Goal: Information Seeking & Learning: Learn about a topic

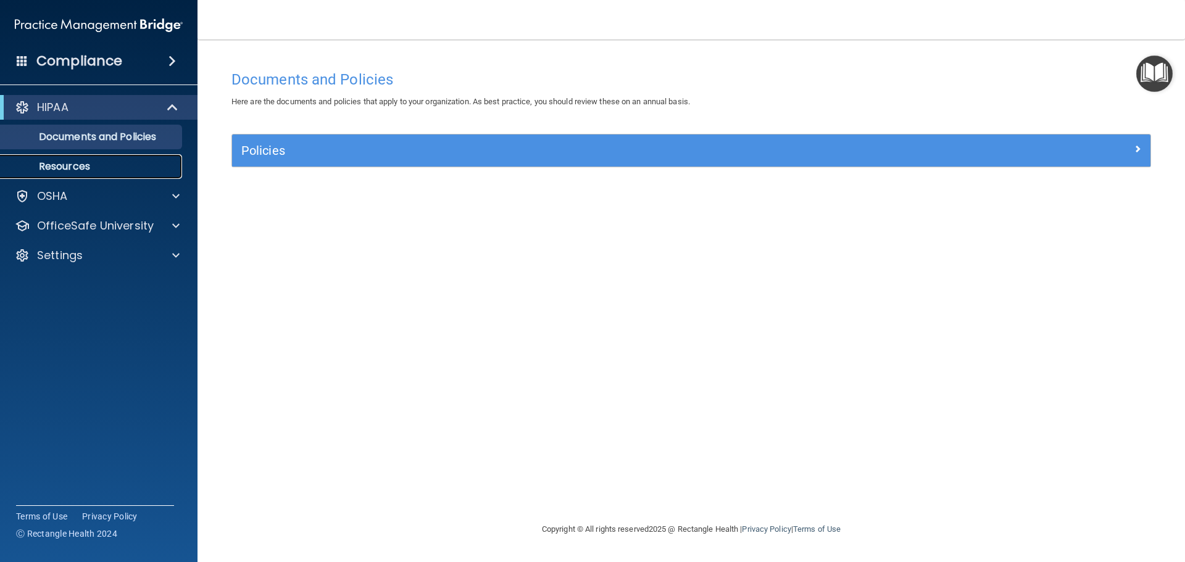
click at [151, 173] on link "Resources" at bounding box center [85, 166] width 194 height 25
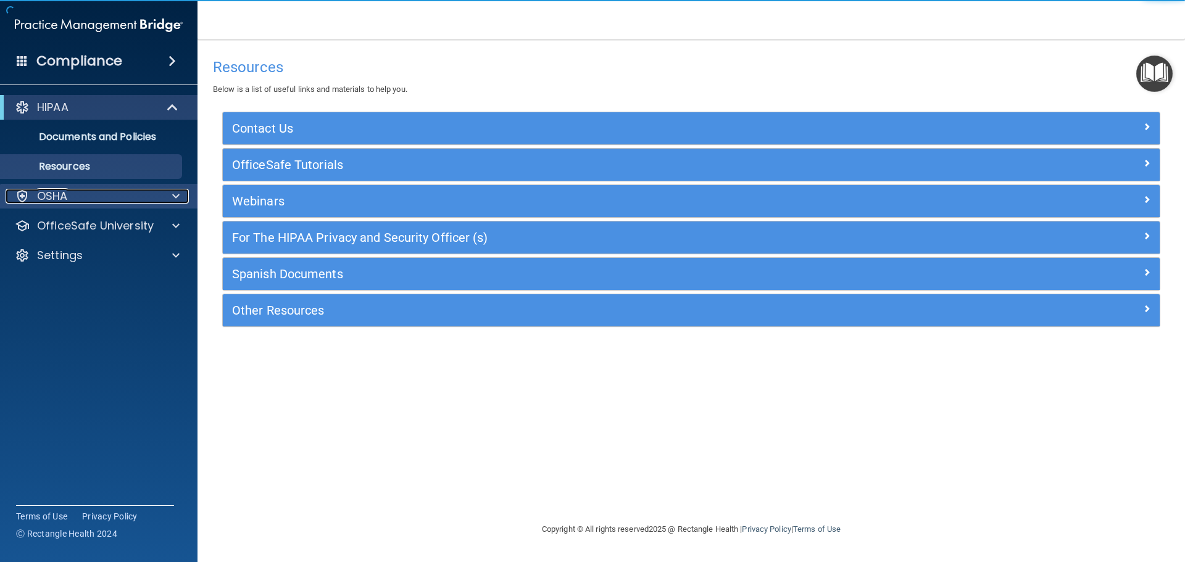
click at [141, 193] on div "OSHA" at bounding box center [82, 196] width 153 height 15
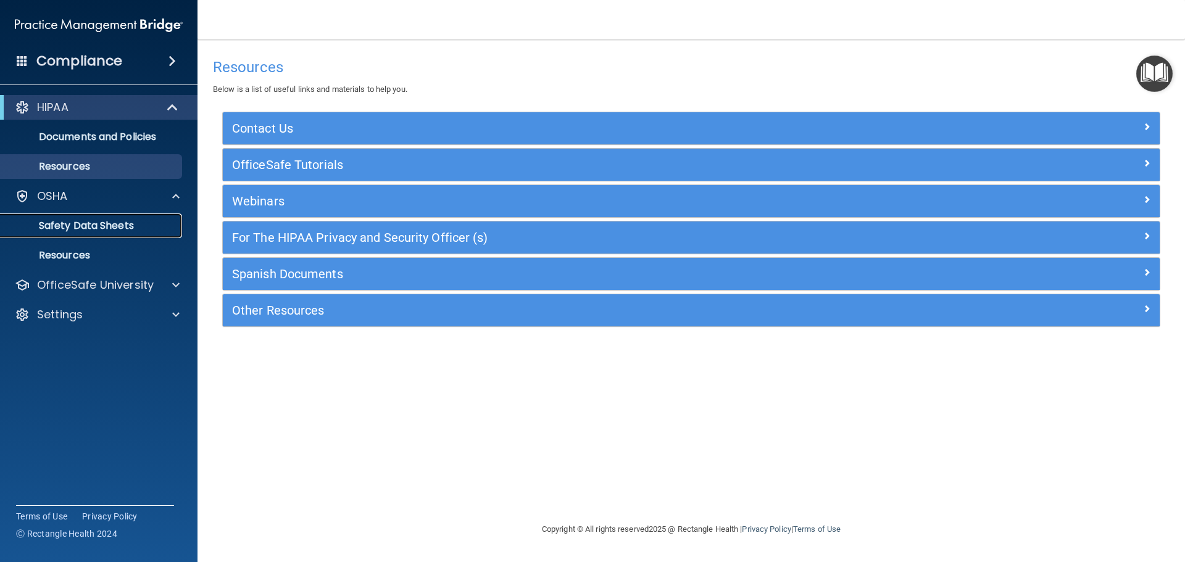
click at [144, 225] on p "Safety Data Sheets" at bounding box center [92, 226] width 168 height 12
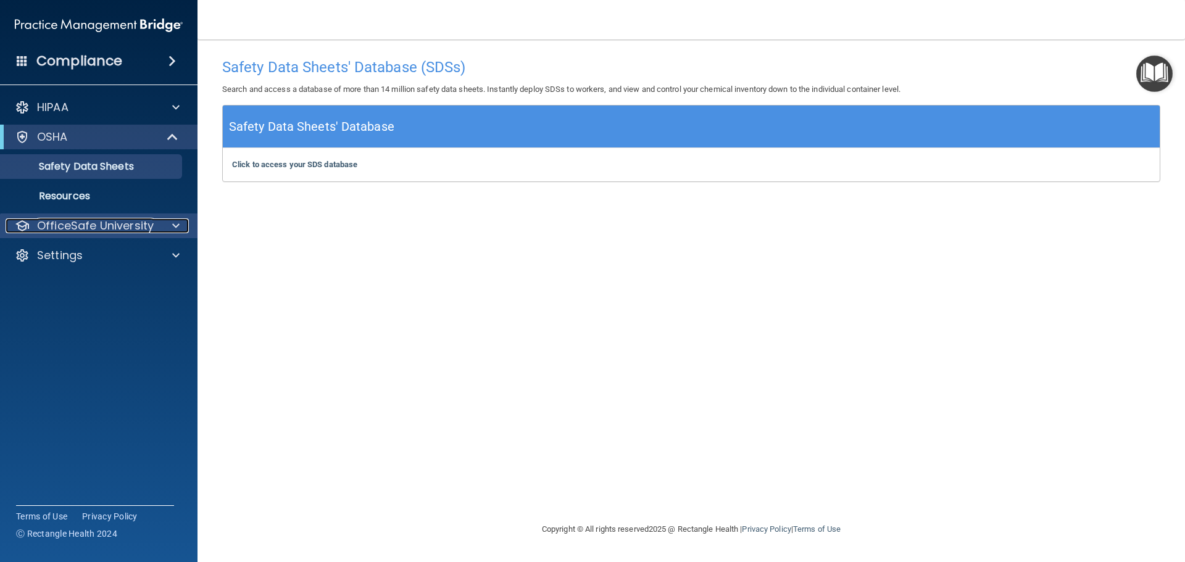
click at [164, 225] on div at bounding box center [174, 225] width 31 height 15
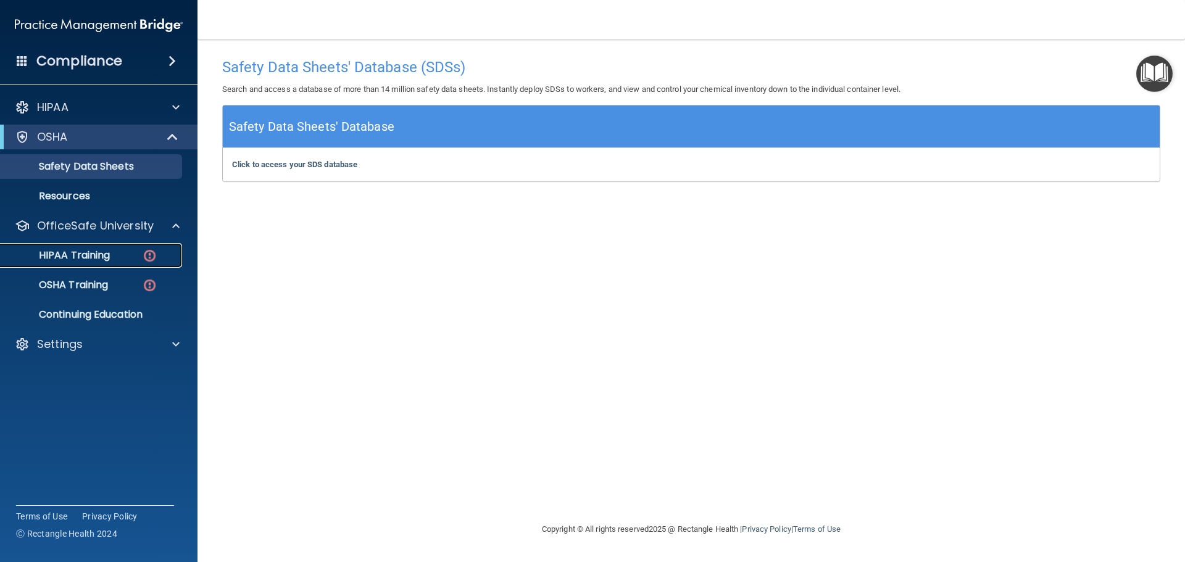
click at [126, 262] on link "HIPAA Training" at bounding box center [85, 255] width 194 height 25
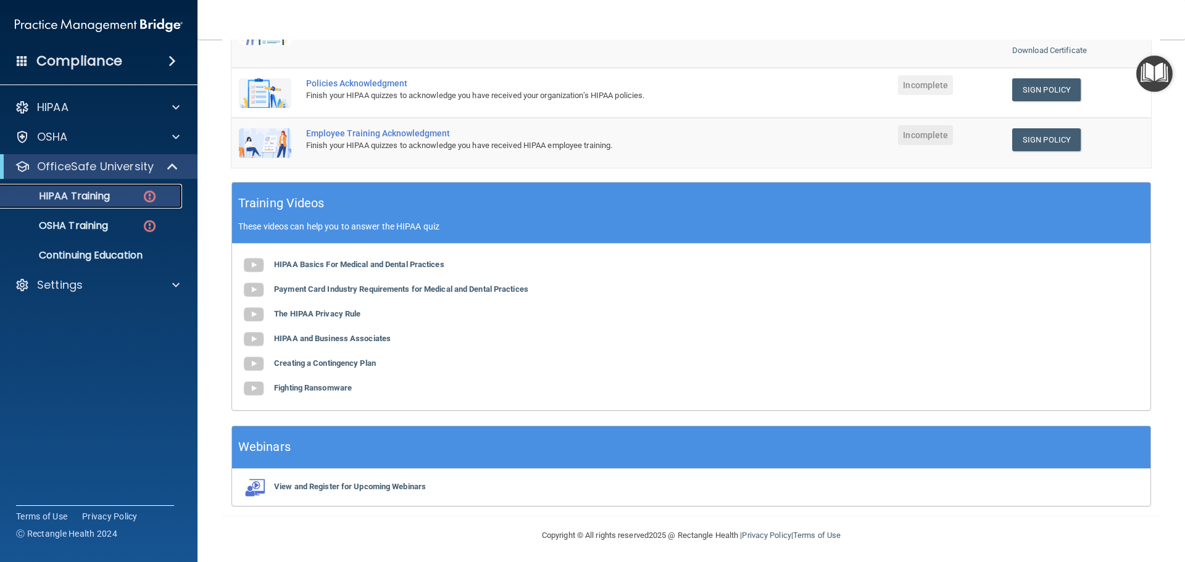
scroll to position [341, 0]
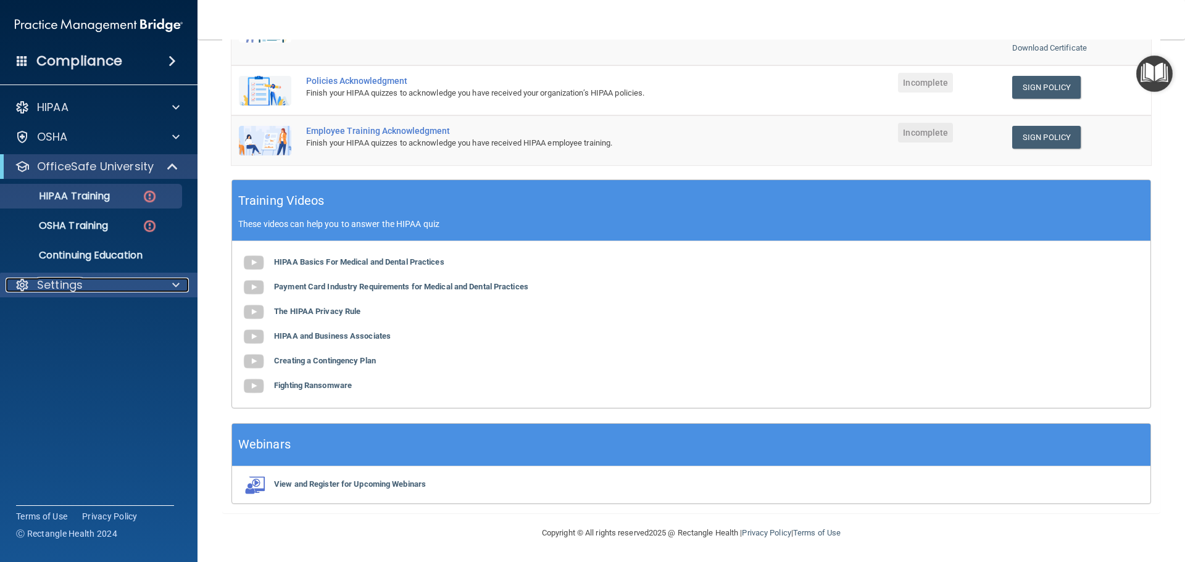
click at [70, 283] on p "Settings" at bounding box center [60, 285] width 46 height 15
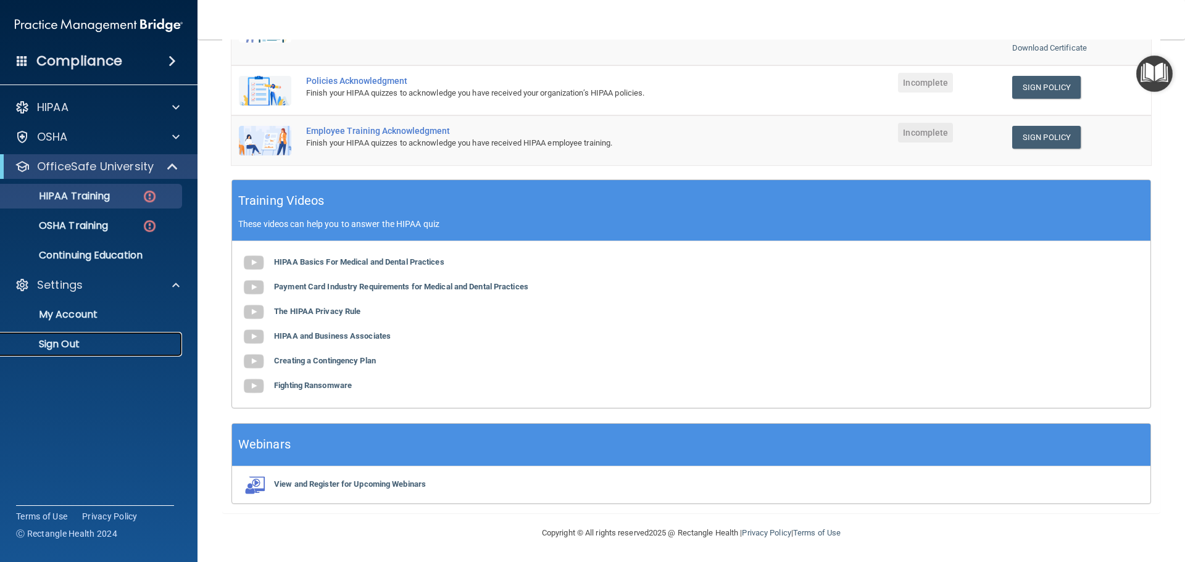
click at [79, 339] on p "Sign Out" at bounding box center [92, 344] width 168 height 12
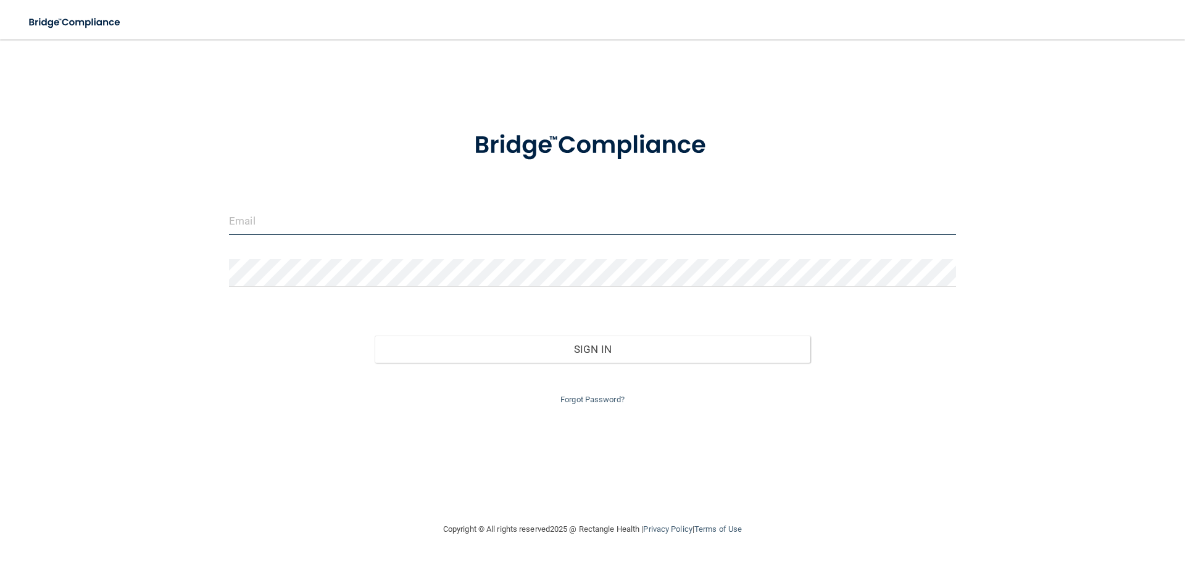
click at [281, 223] on input "email" at bounding box center [592, 221] width 727 height 28
type input "[EMAIL_ADDRESS][DOMAIN_NAME]"
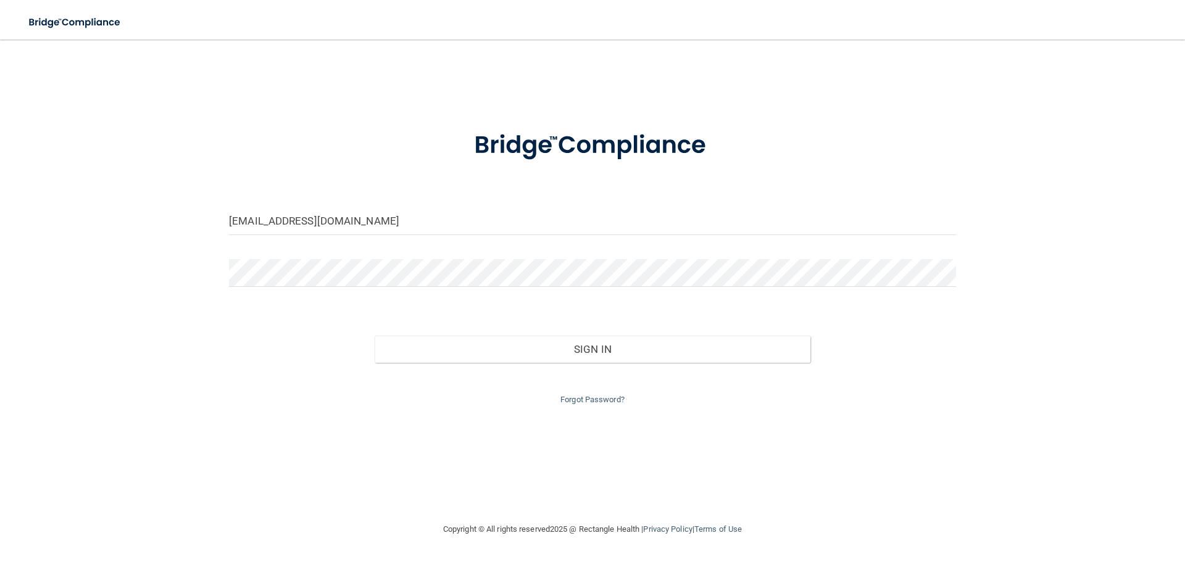
click at [262, 254] on form "[EMAIL_ADDRESS][DOMAIN_NAME] Invalid email/password. You don't have permission …" at bounding box center [592, 261] width 727 height 294
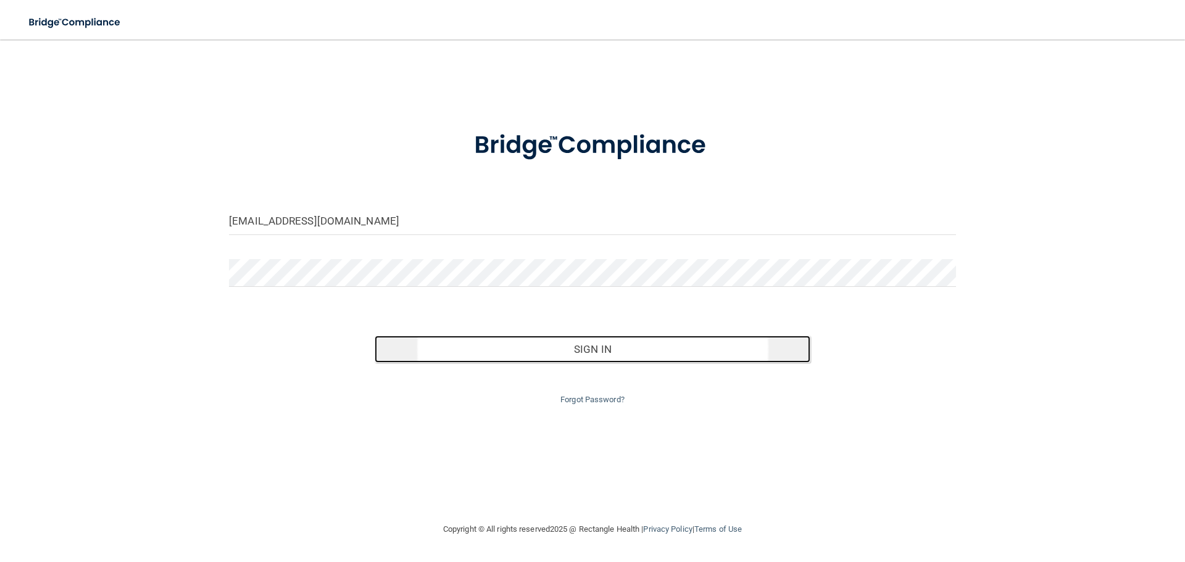
click at [549, 353] on button "Sign In" at bounding box center [593, 349] width 436 height 27
click at [604, 351] on button "Sign In" at bounding box center [593, 349] width 436 height 27
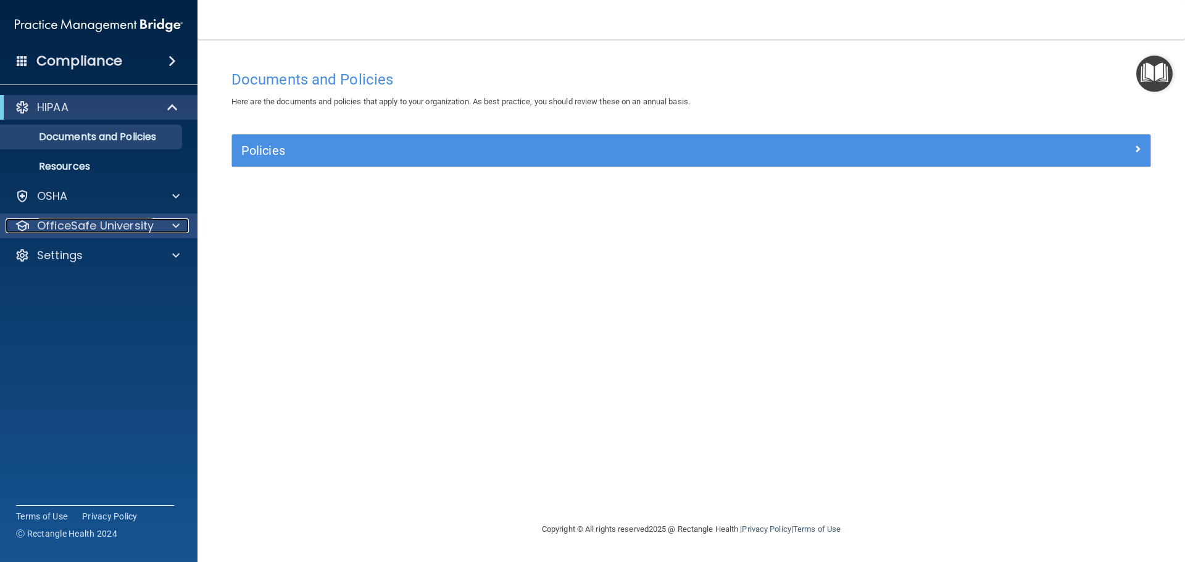
click at [149, 229] on p "OfficeSafe University" at bounding box center [95, 225] width 117 height 15
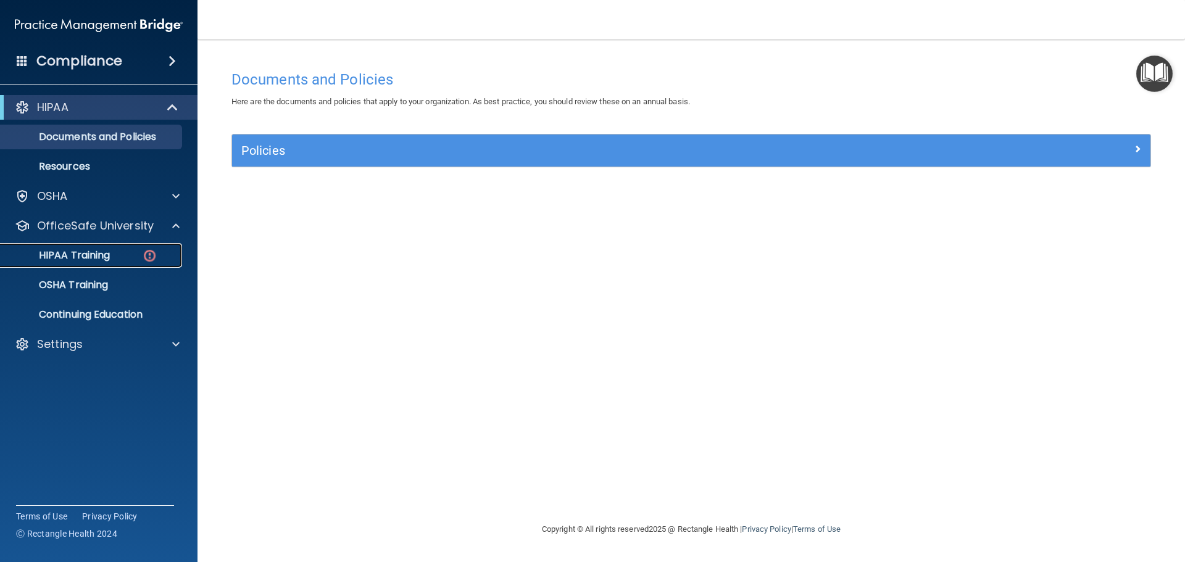
click at [133, 260] on div "HIPAA Training" at bounding box center [92, 255] width 168 height 12
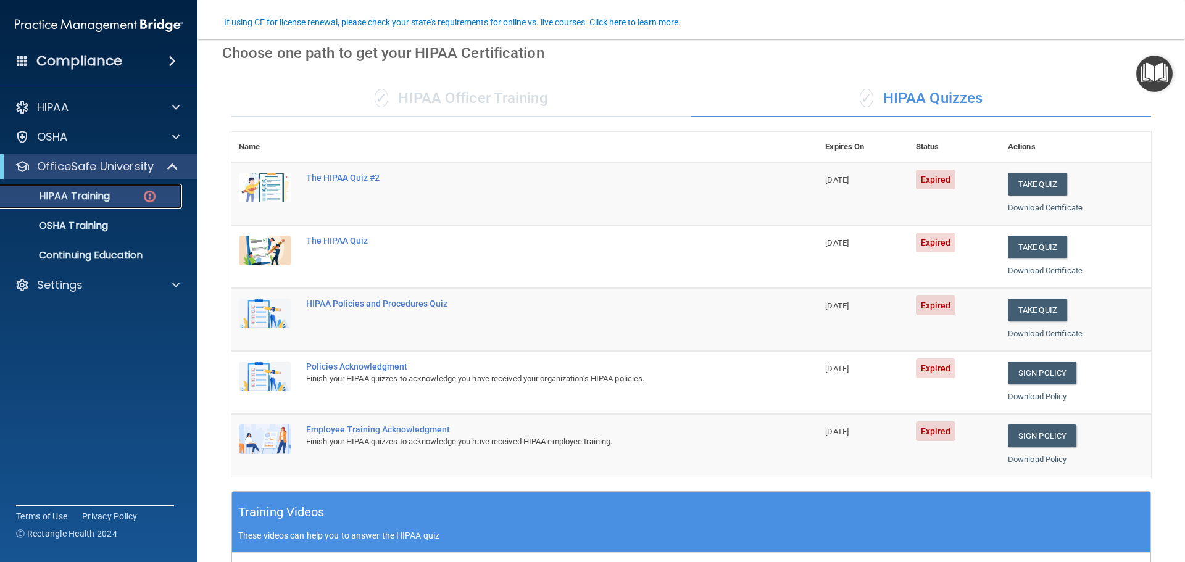
scroll to position [123, 0]
